Goal: Navigation & Orientation: Find specific page/section

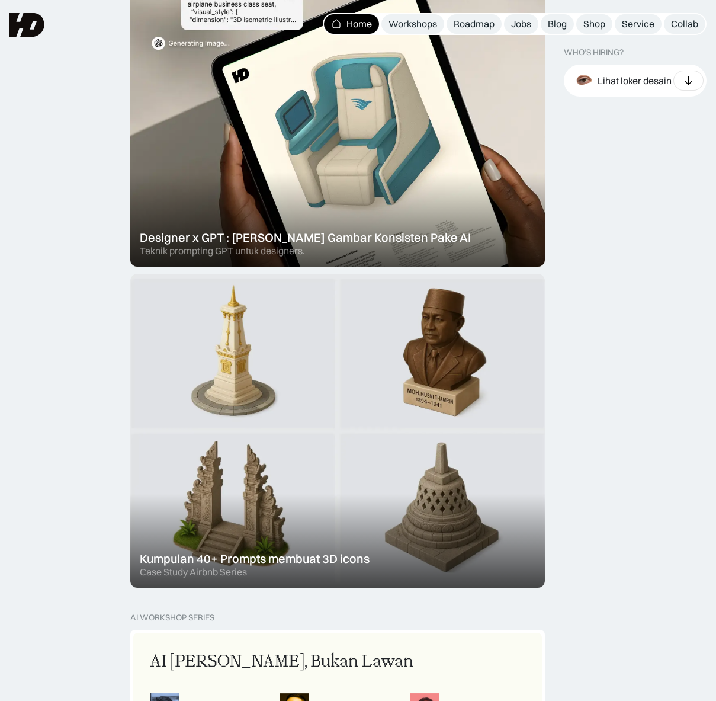
scroll to position [444, 0]
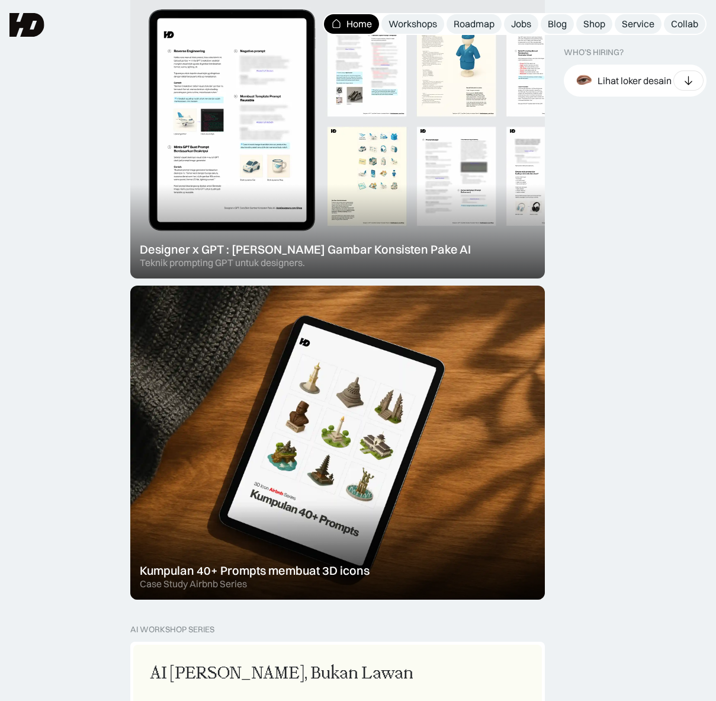
click at [259, 239] on div at bounding box center [337, 121] width 415 height 314
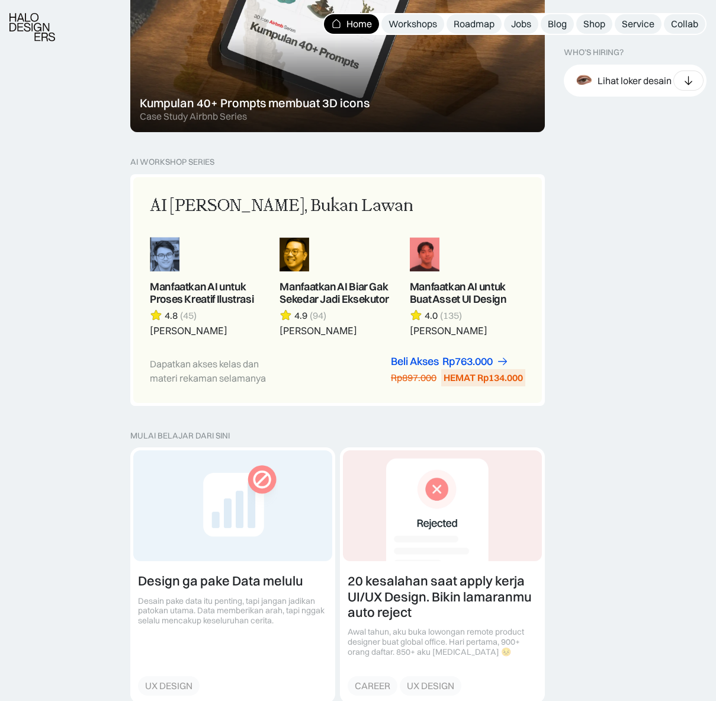
scroll to position [912, 0]
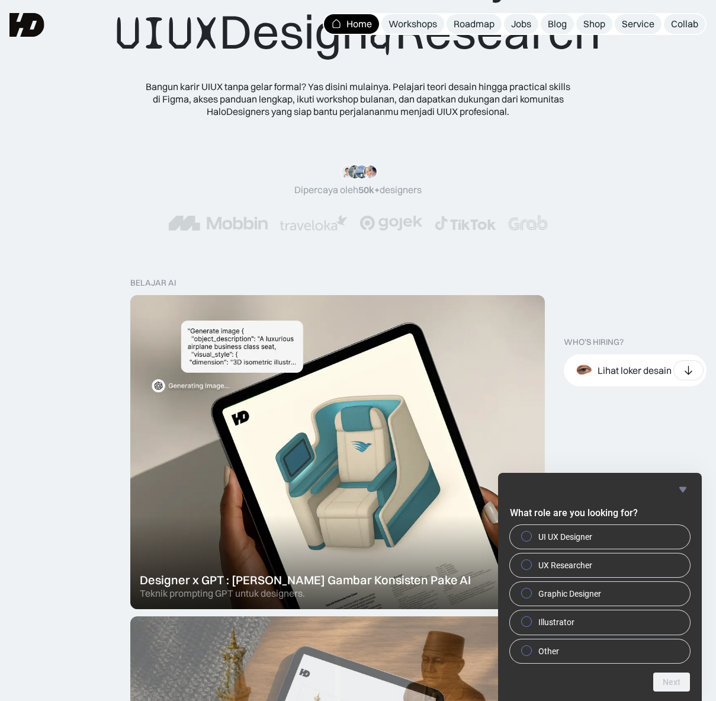
scroll to position [0, 0]
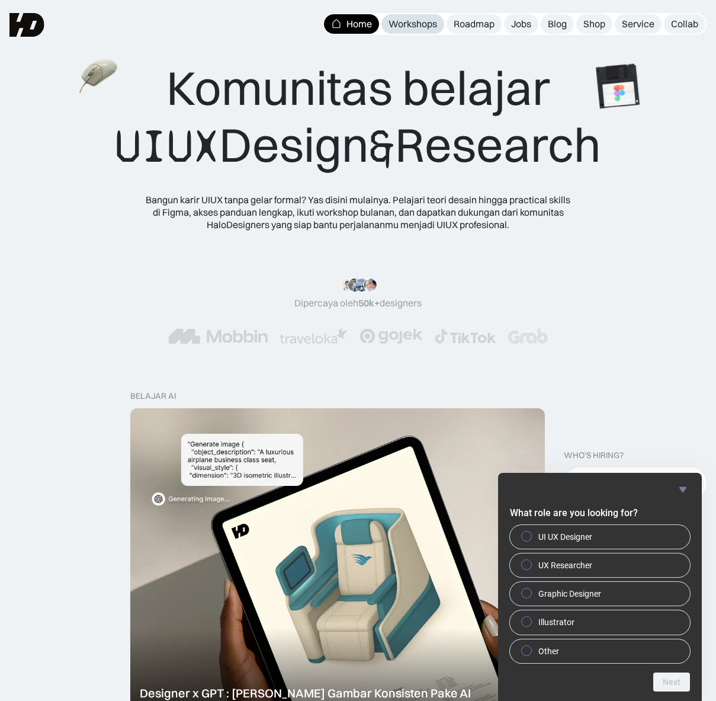
click at [424, 18] on div "Workshops" at bounding box center [413, 24] width 49 height 12
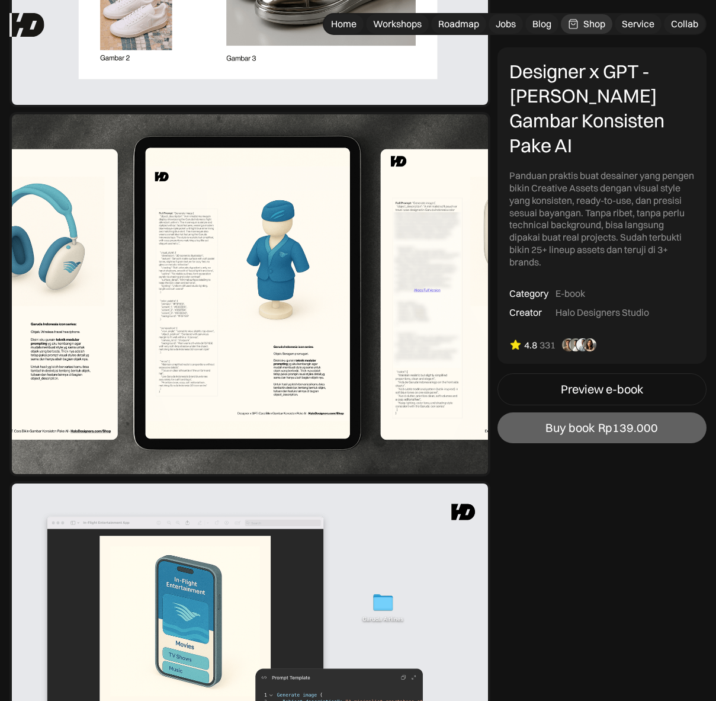
scroll to position [1041, 0]
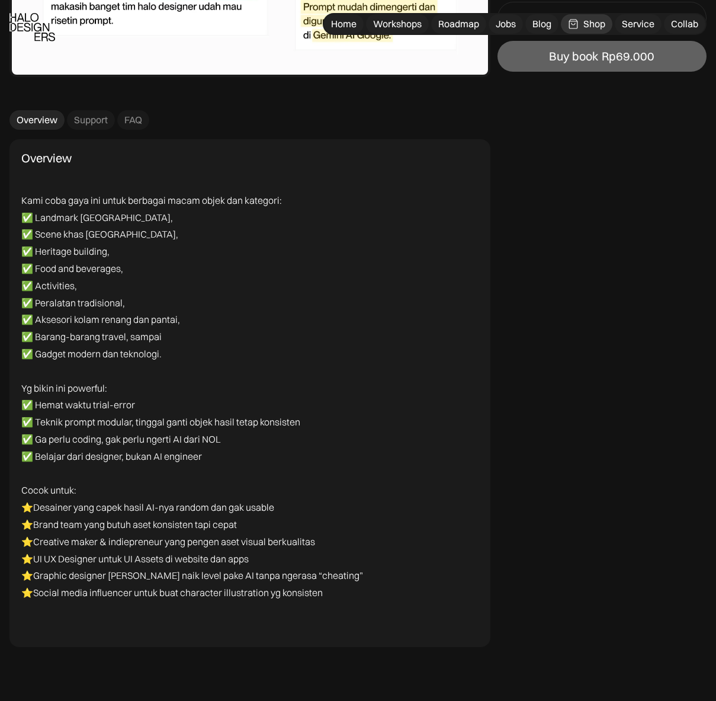
scroll to position [3087, 0]
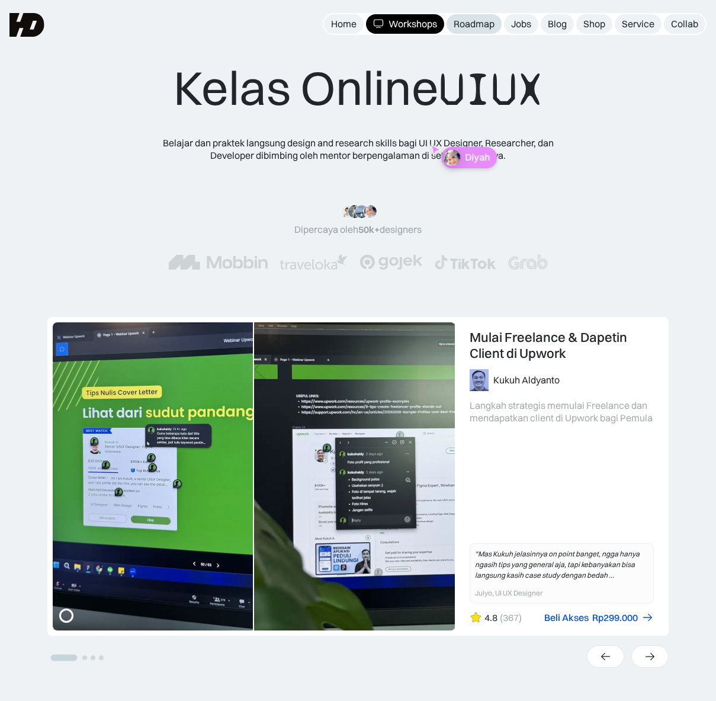
click at [467, 23] on div "Roadmap" at bounding box center [474, 24] width 41 height 12
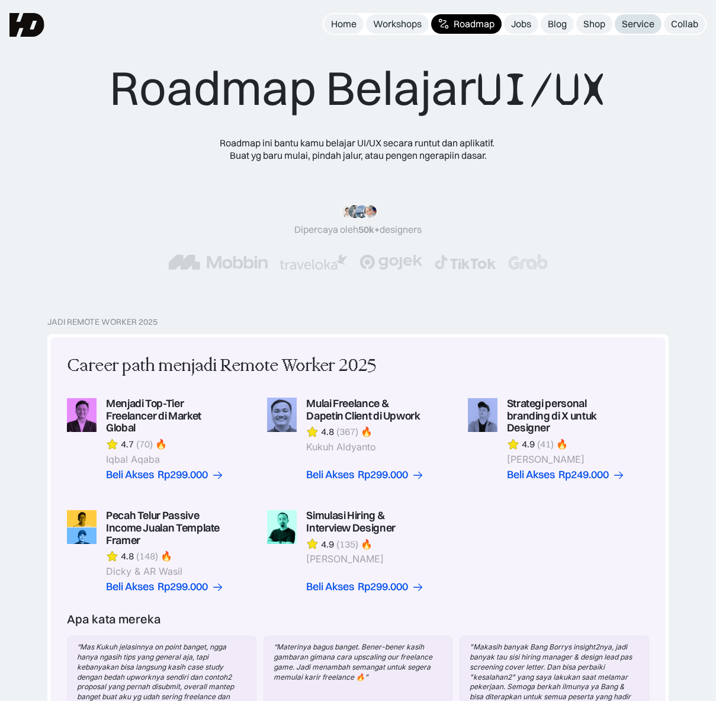
click at [632, 25] on div "Service" at bounding box center [638, 24] width 33 height 12
click at [640, 24] on div "Service" at bounding box center [638, 24] width 33 height 12
click at [600, 26] on div "Shop" at bounding box center [594, 24] width 22 height 12
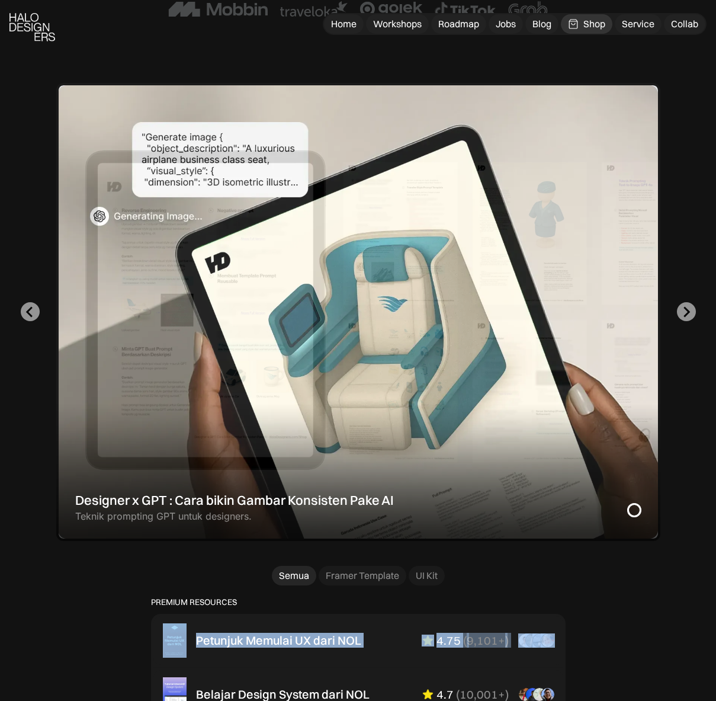
scroll to position [434, 0]
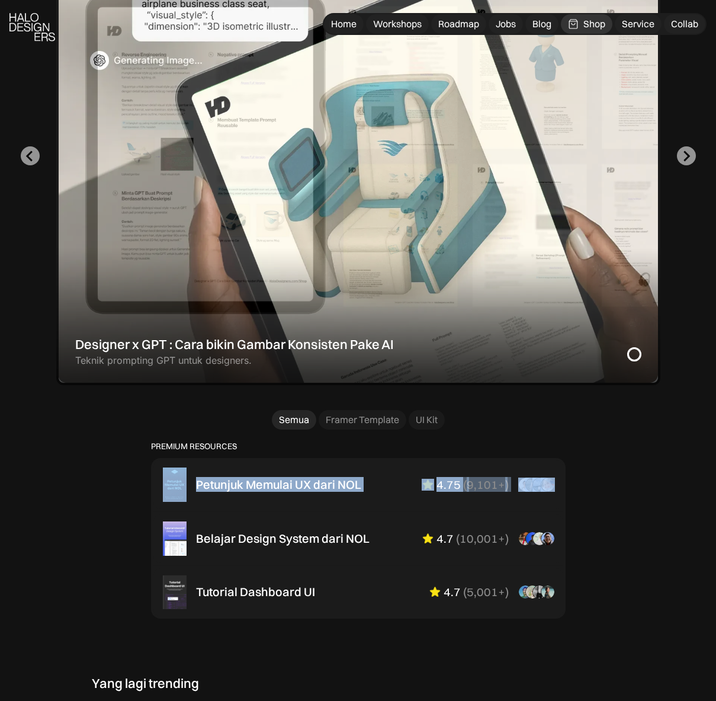
click at [238, 352] on div "Designer x GPT : Cara bikin Gambar Konsisten Pake AI" at bounding box center [234, 343] width 319 height 15
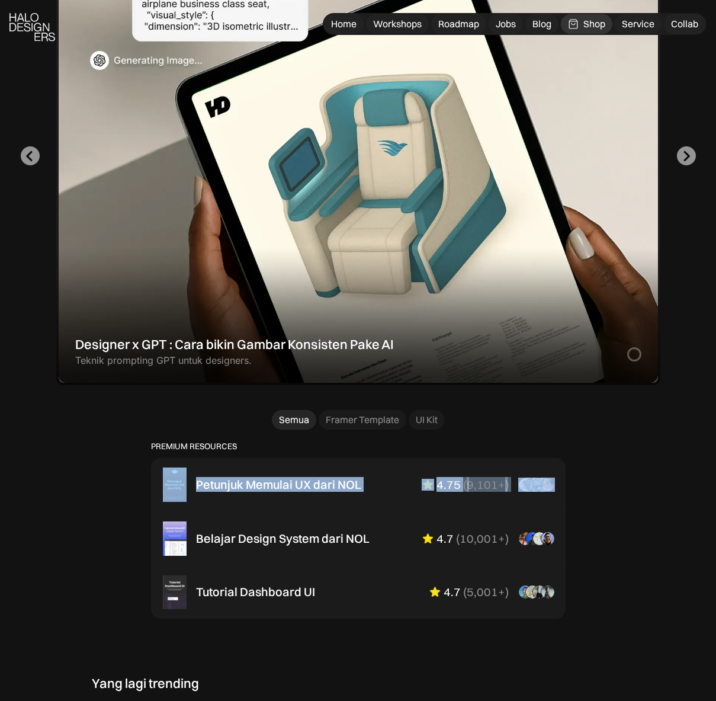
scroll to position [444, 0]
